Goal: Book appointment/travel/reservation

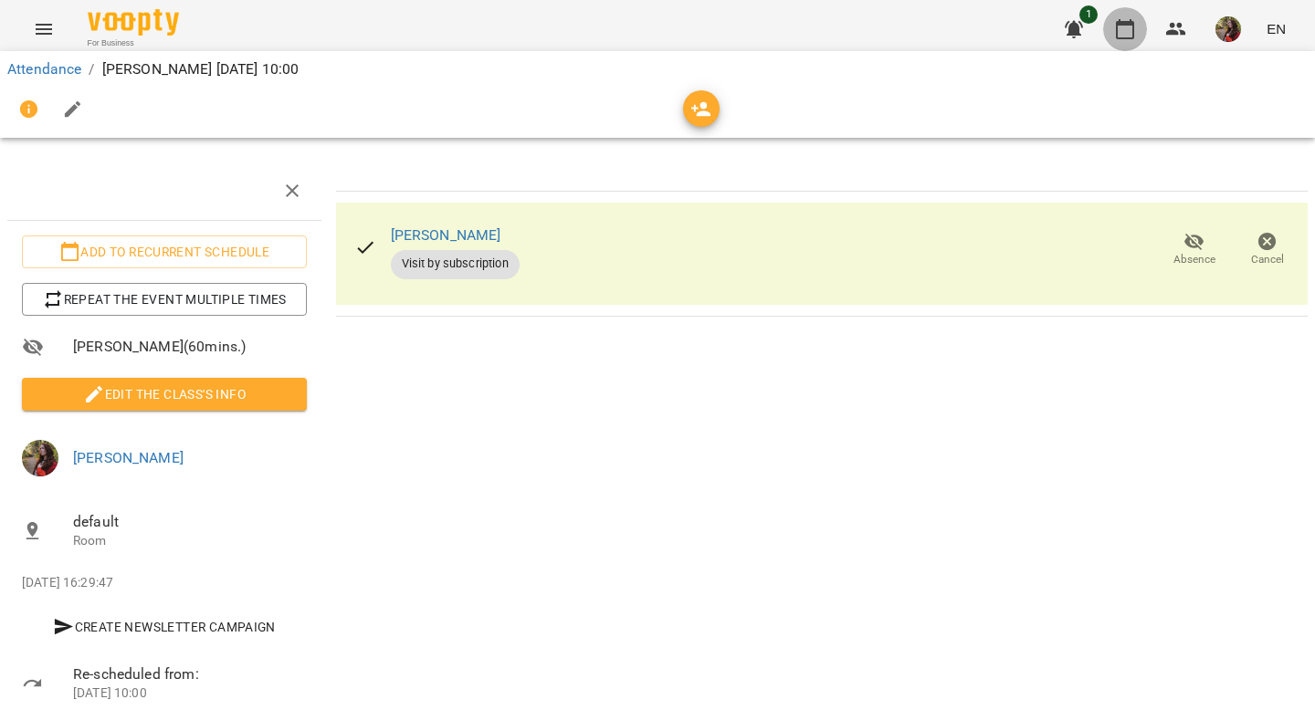
click at [1126, 26] on icon "button" at bounding box center [1125, 29] width 22 height 22
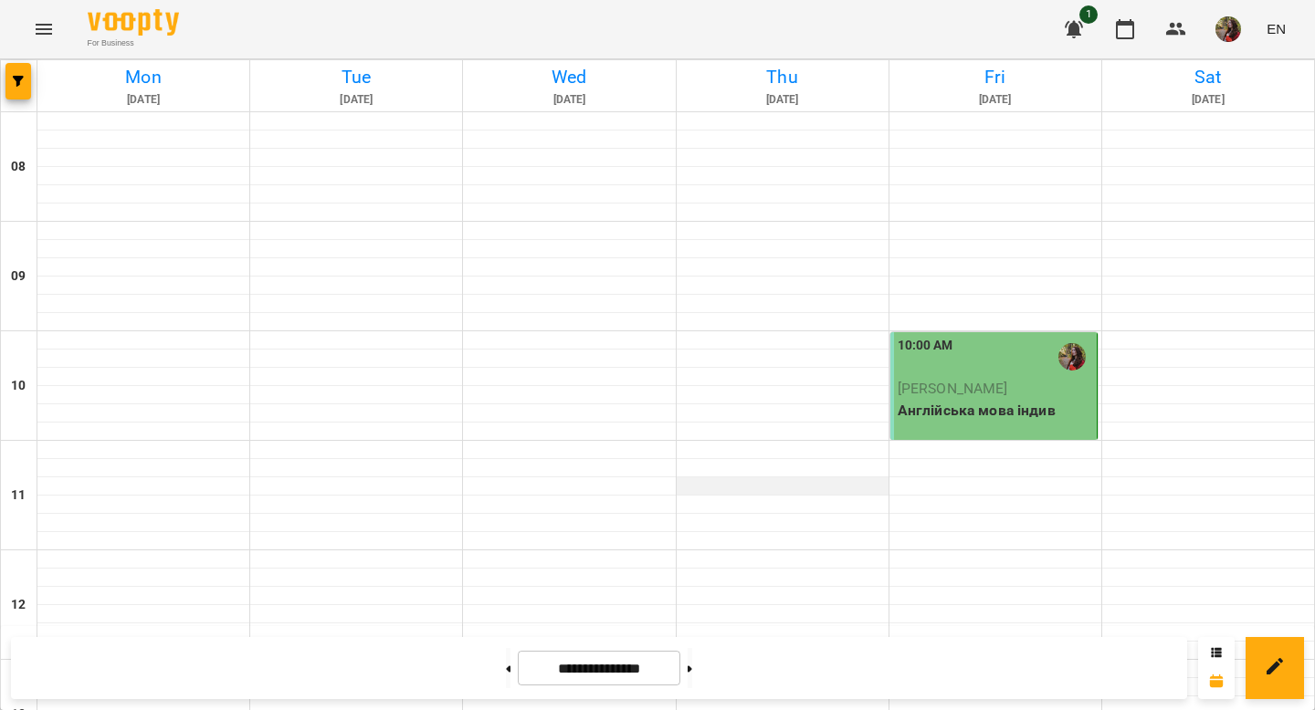
scroll to position [834, 0]
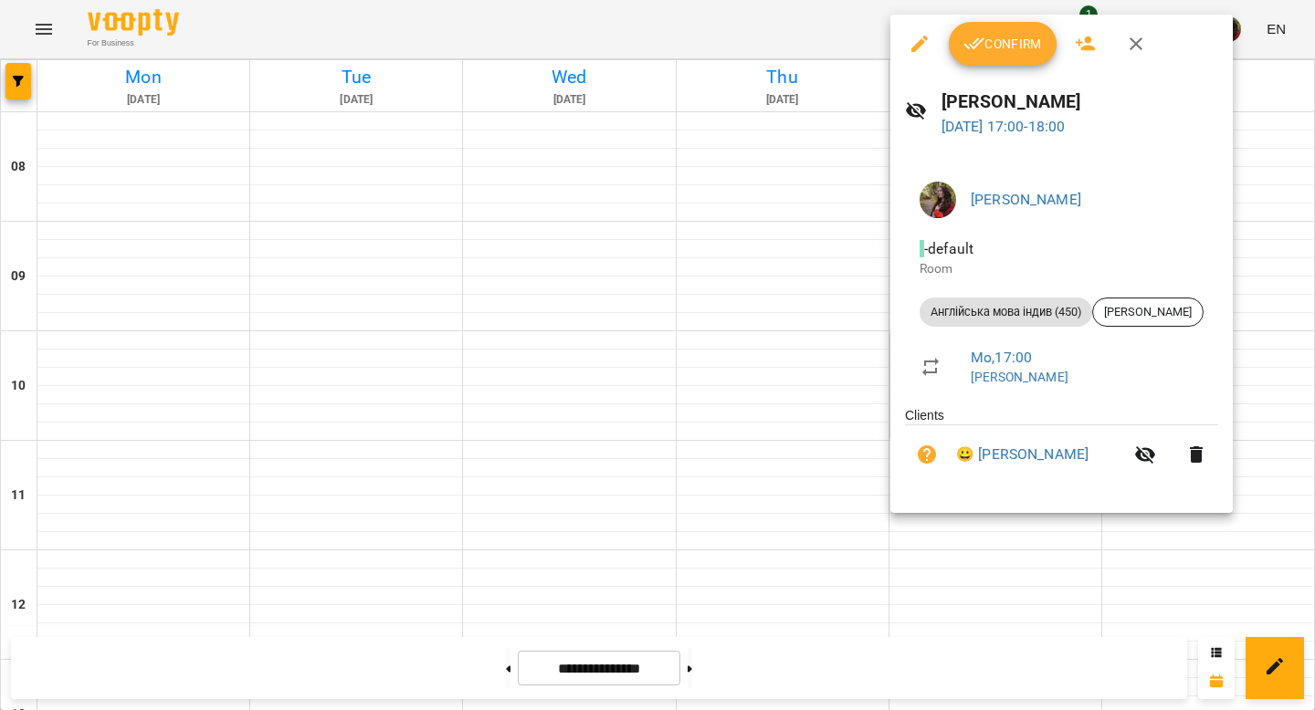
click at [988, 50] on span "Confirm" at bounding box center [1002, 44] width 79 height 22
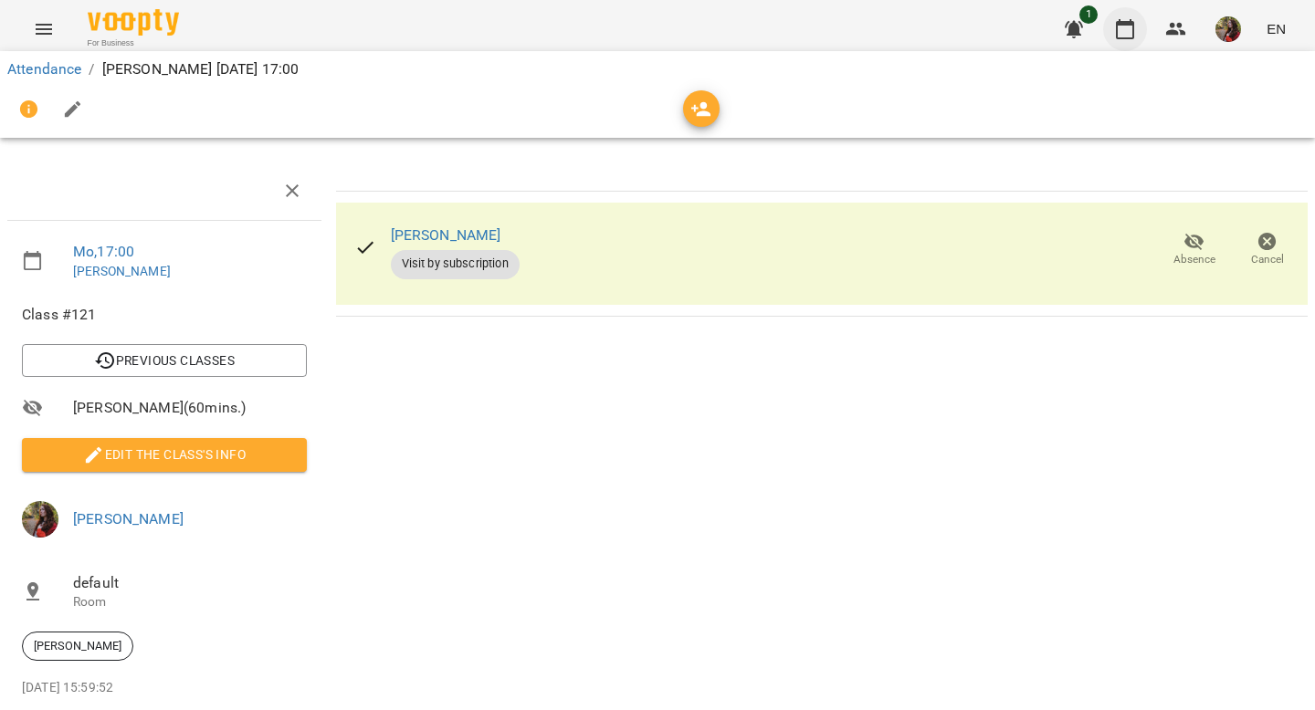
click at [1123, 28] on icon "button" at bounding box center [1125, 29] width 22 height 22
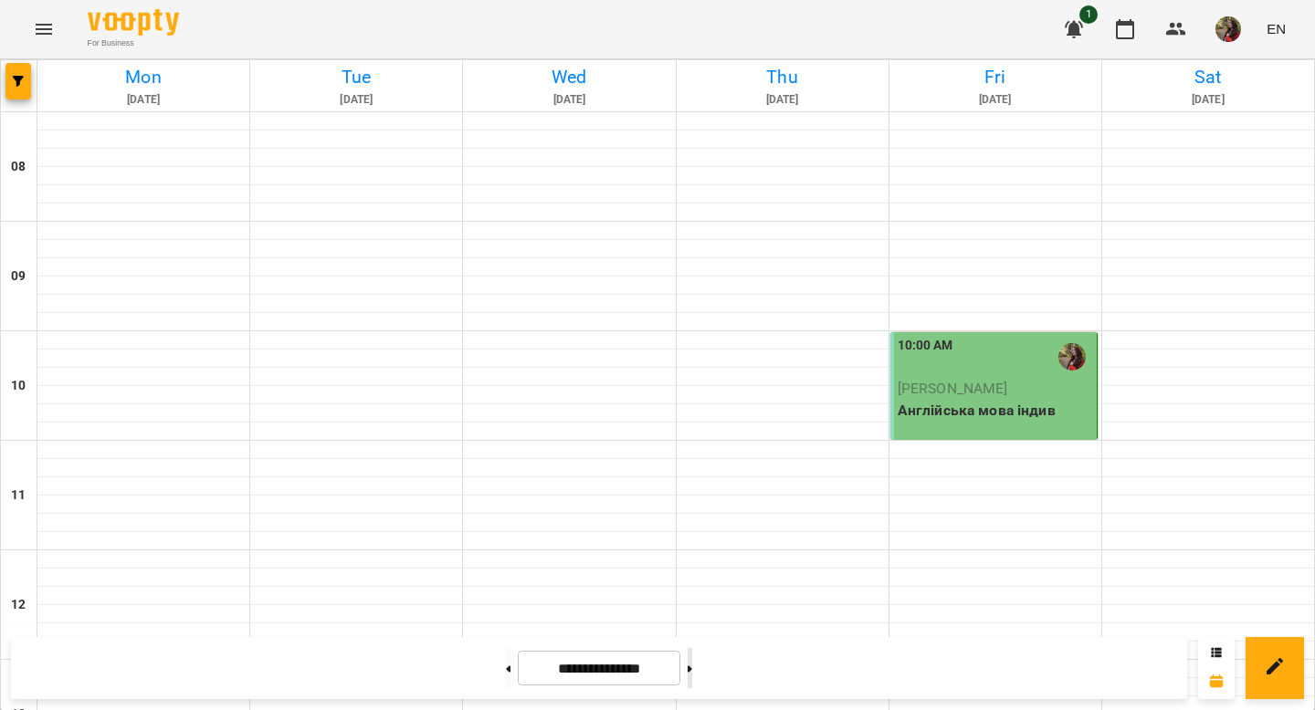
click at [692, 661] on button at bounding box center [689, 668] width 5 height 40
type input "**********"
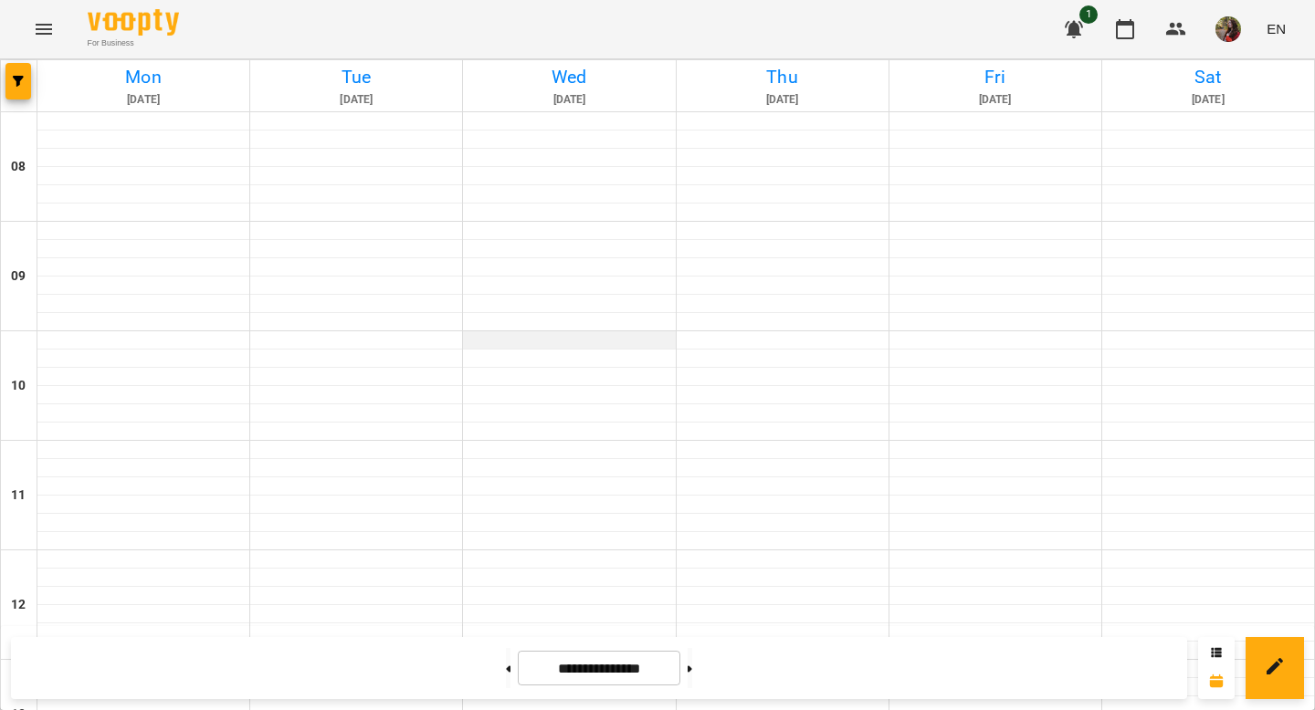
scroll to position [1237, 0]
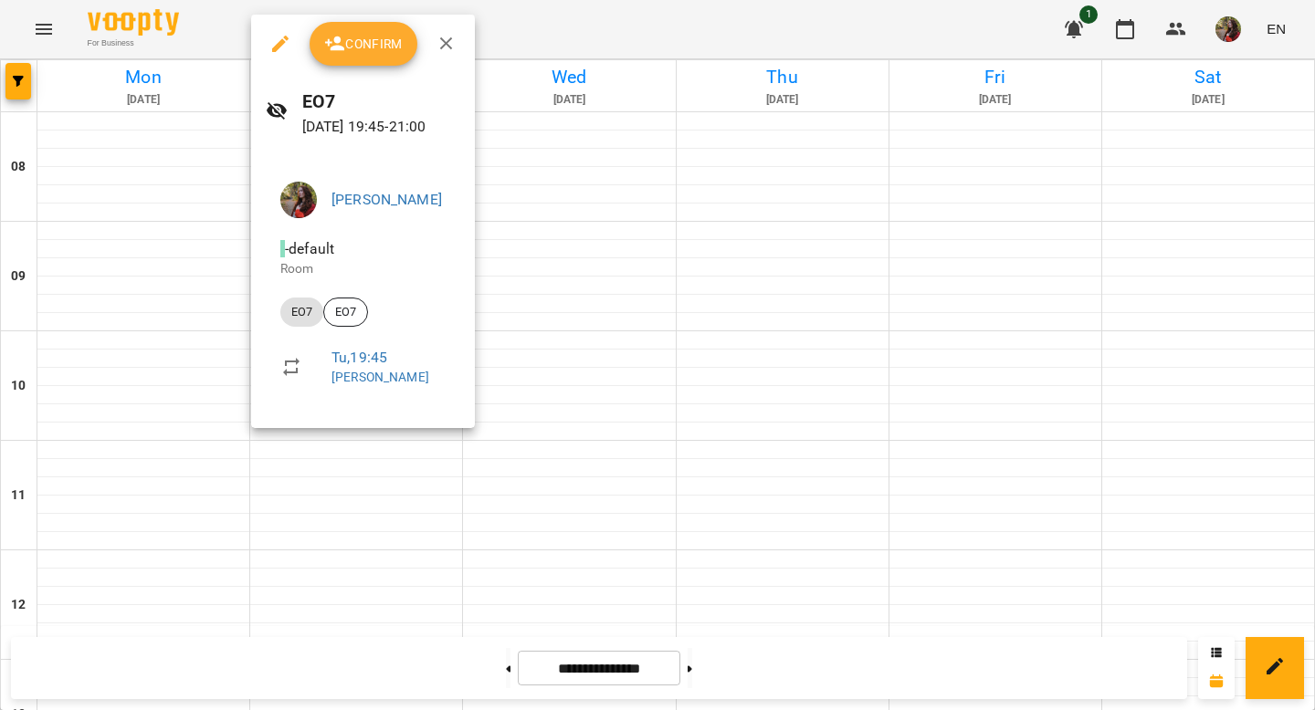
click at [379, 34] on span "Confirm" at bounding box center [363, 44] width 79 height 22
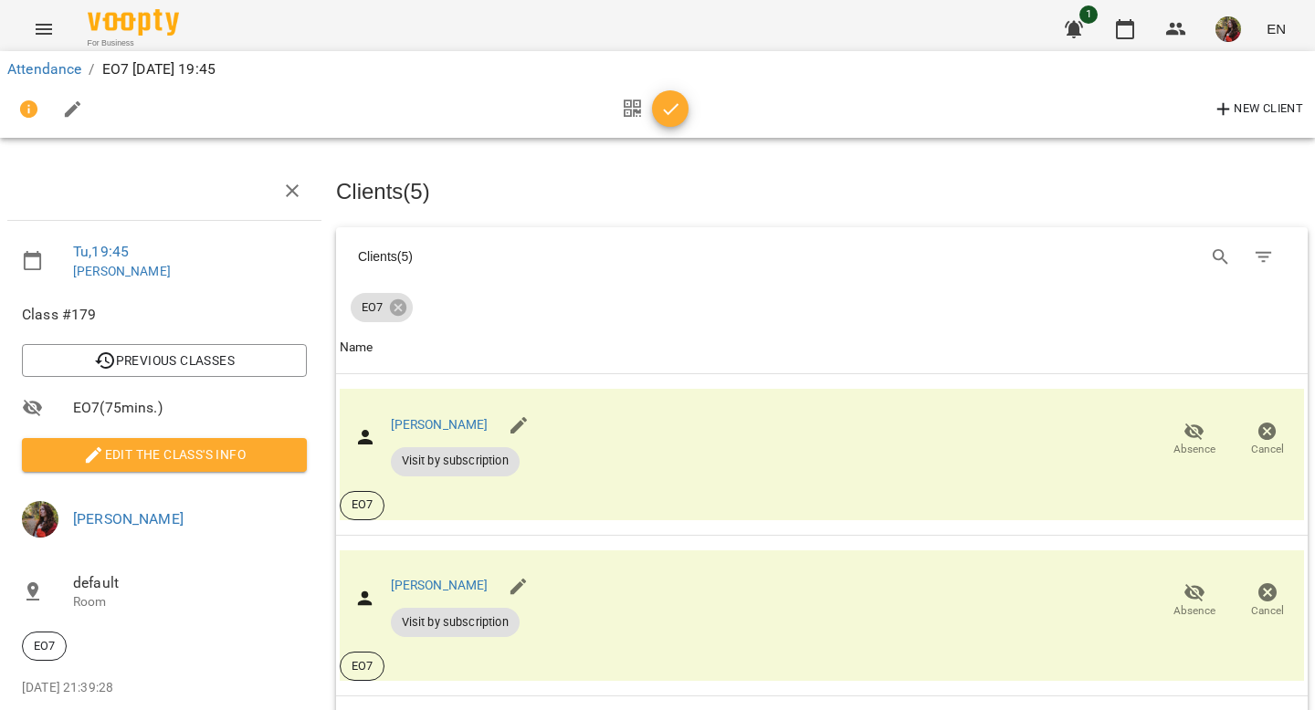
click at [667, 113] on icon "button" at bounding box center [671, 109] width 16 height 12
